Goal: Information Seeking & Learning: Learn about a topic

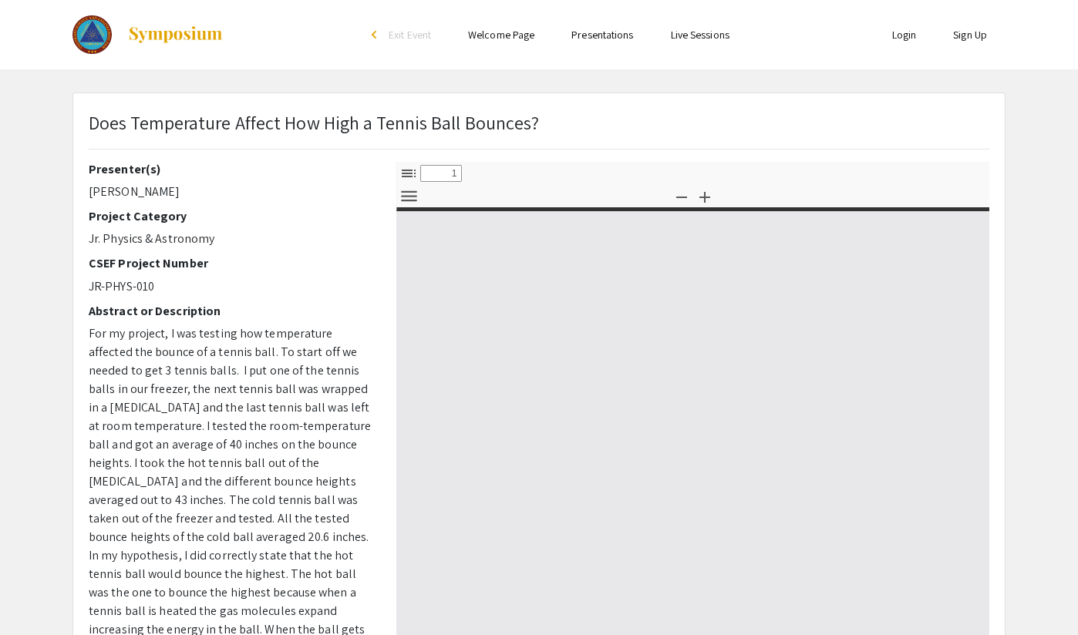
select select "custom"
type input "0"
select select "custom"
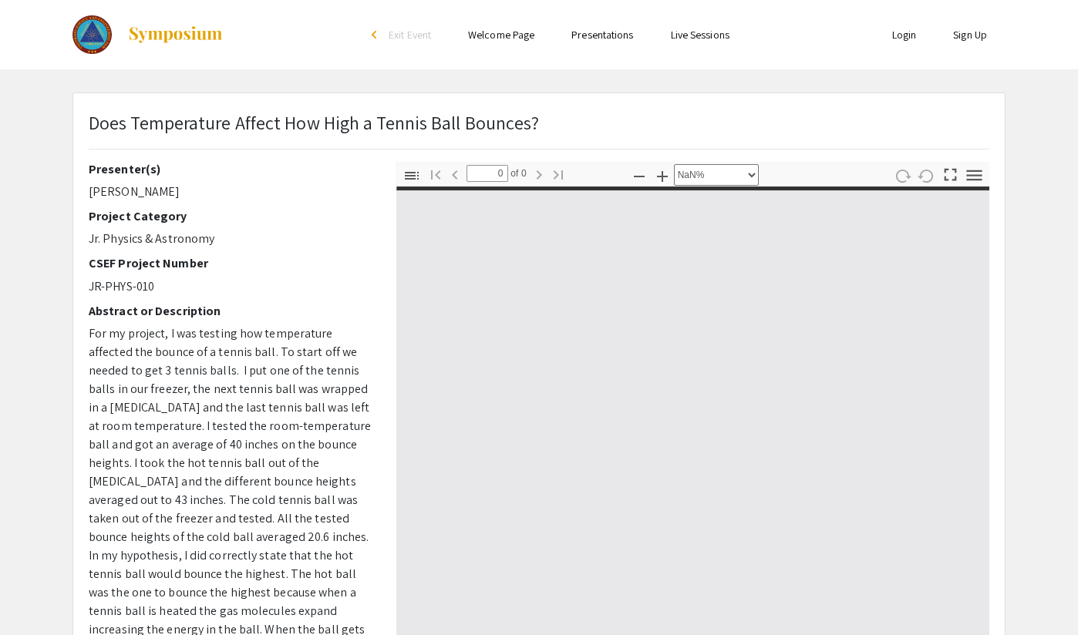
drag, startPoint x: 86, startPoint y: 196, endPoint x: 194, endPoint y: 195, distance: 107.2
click at [194, 195] on div "Presenter(s) [PERSON_NAME] Project Category Jr. Physics & Astronomy CSEF Projec…" at bounding box center [231, 432] width 308 height 540
copy p "[PERSON_NAME]"
type input "1"
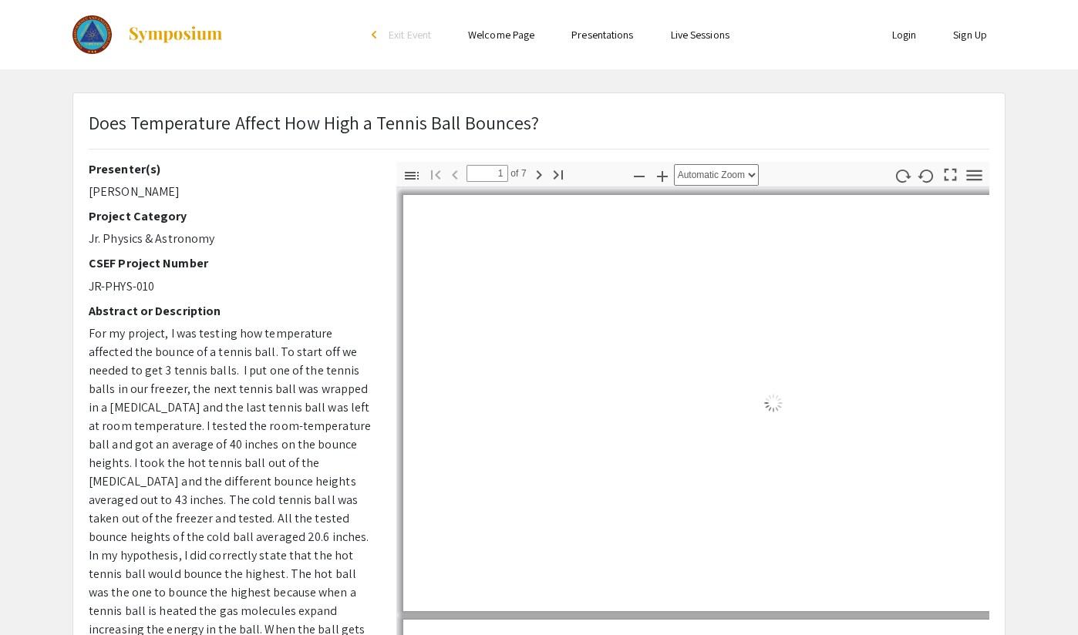
select select "auto"
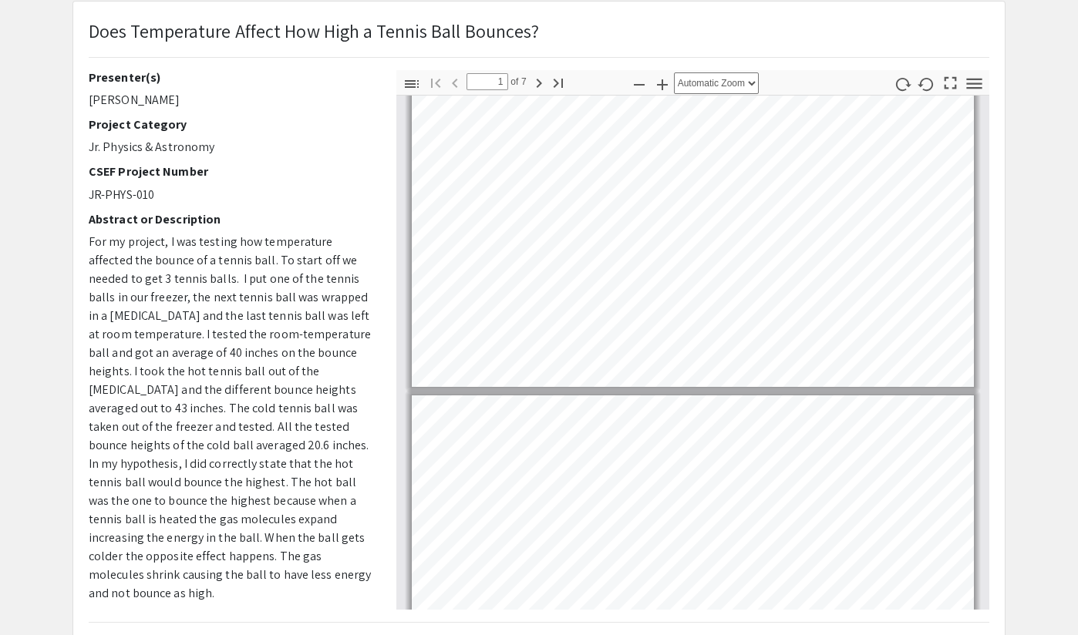
scroll to position [93, 0]
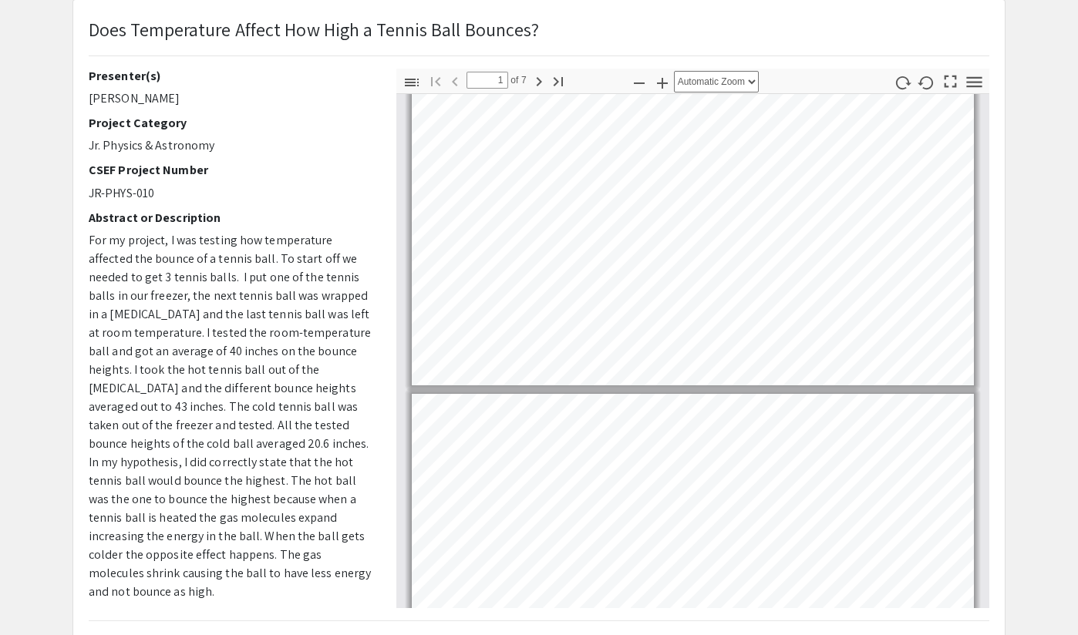
click at [278, 359] on span "For my project, I was testing how temperature affected the bounce of a tennis b…" at bounding box center [230, 416] width 282 height 368
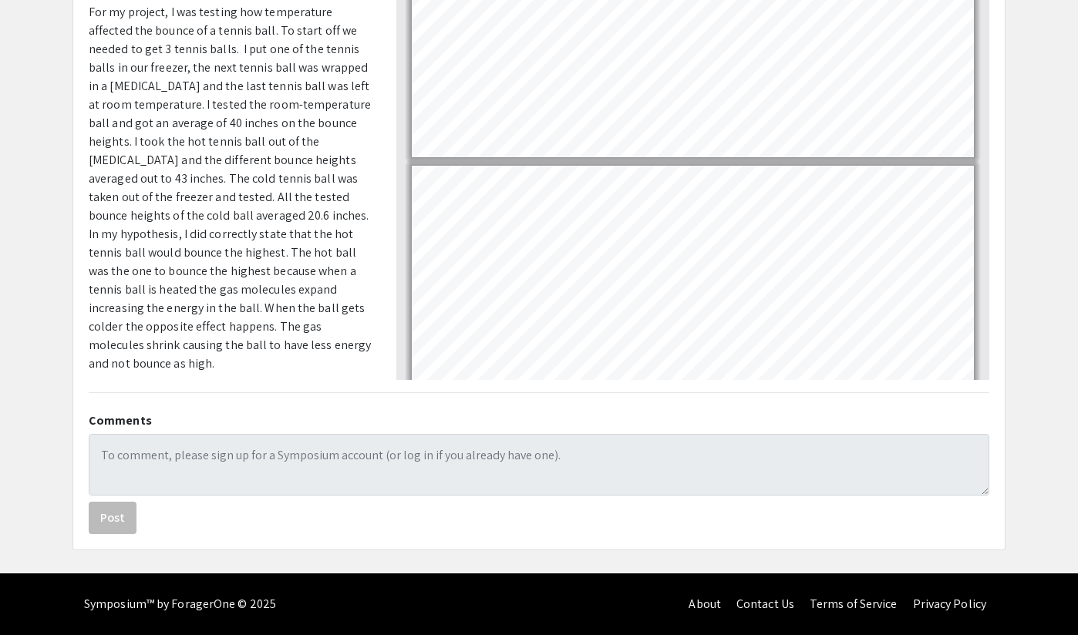
scroll to position [234, 0]
